Goal: Transaction & Acquisition: Purchase product/service

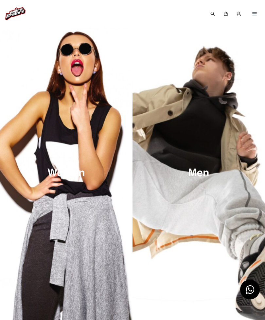
click at [47, 126] on img at bounding box center [66, 173] width 133 height 320
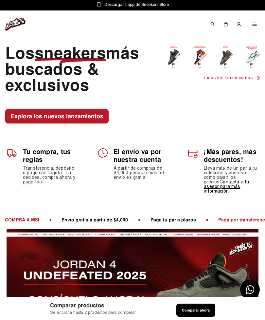
click at [201, 57] on img at bounding box center [200, 57] width 16 height 24
click at [201, 53] on img at bounding box center [200, 57] width 16 height 24
click at [196, 58] on img at bounding box center [200, 57] width 16 height 24
click at [238, 79] on p "Todos los lanzamientos" at bounding box center [232, 78] width 58 height 8
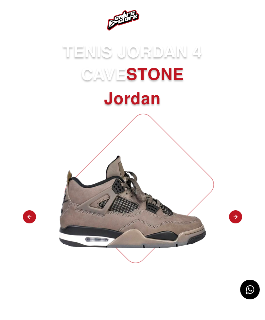
click at [210, 29] on nav at bounding box center [132, 20] width 265 height 41
click at [210, 28] on nav at bounding box center [132, 20] width 265 height 41
click at [212, 27] on nav at bounding box center [132, 20] width 265 height 41
click at [237, 220] on img at bounding box center [235, 217] width 13 height 14
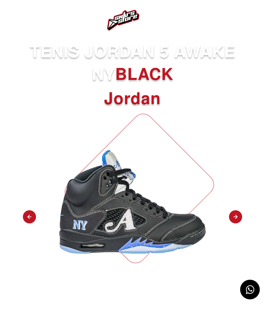
click at [232, 212] on img at bounding box center [235, 217] width 13 height 14
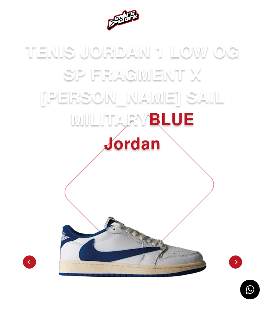
click at [234, 256] on img at bounding box center [235, 263] width 13 height 14
click at [235, 256] on img at bounding box center [235, 263] width 13 height 14
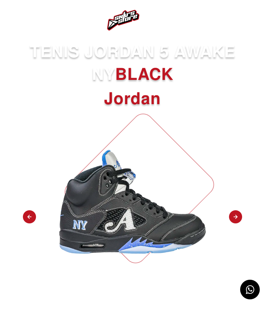
click at [232, 217] on img at bounding box center [235, 217] width 13 height 14
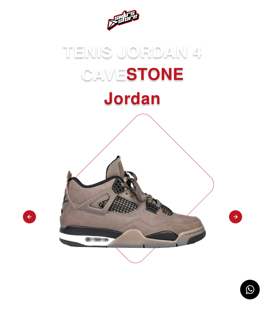
click at [236, 219] on img at bounding box center [235, 217] width 13 height 14
click at [235, 217] on img at bounding box center [235, 217] width 13 height 14
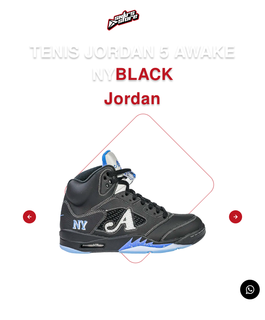
click at [237, 216] on img at bounding box center [235, 217] width 13 height 14
select select "**"
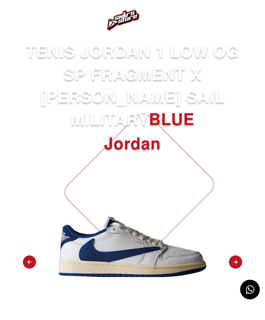
click at [23, 16] on nav at bounding box center [132, 20] width 265 height 41
click at [20, 19] on img at bounding box center [17, 20] width 8 height 8
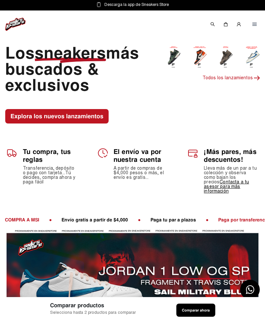
click at [213, 24] on img at bounding box center [212, 24] width 5 height 5
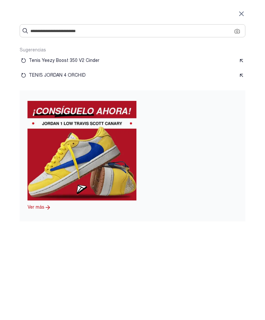
click at [188, 32] on input "text" at bounding box center [132, 31] width 204 height 7
click at [181, 29] on input "text" at bounding box center [132, 31] width 204 height 7
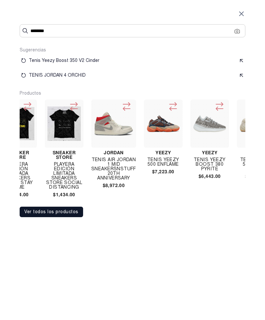
scroll to position [0, 118]
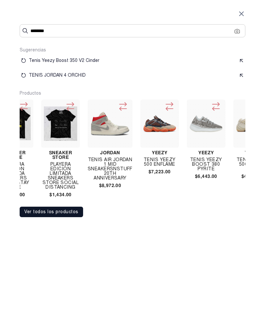
type input "********"
click at [106, 133] on img at bounding box center [110, 124] width 40 height 40
